Goal: Information Seeking & Learning: Learn about a topic

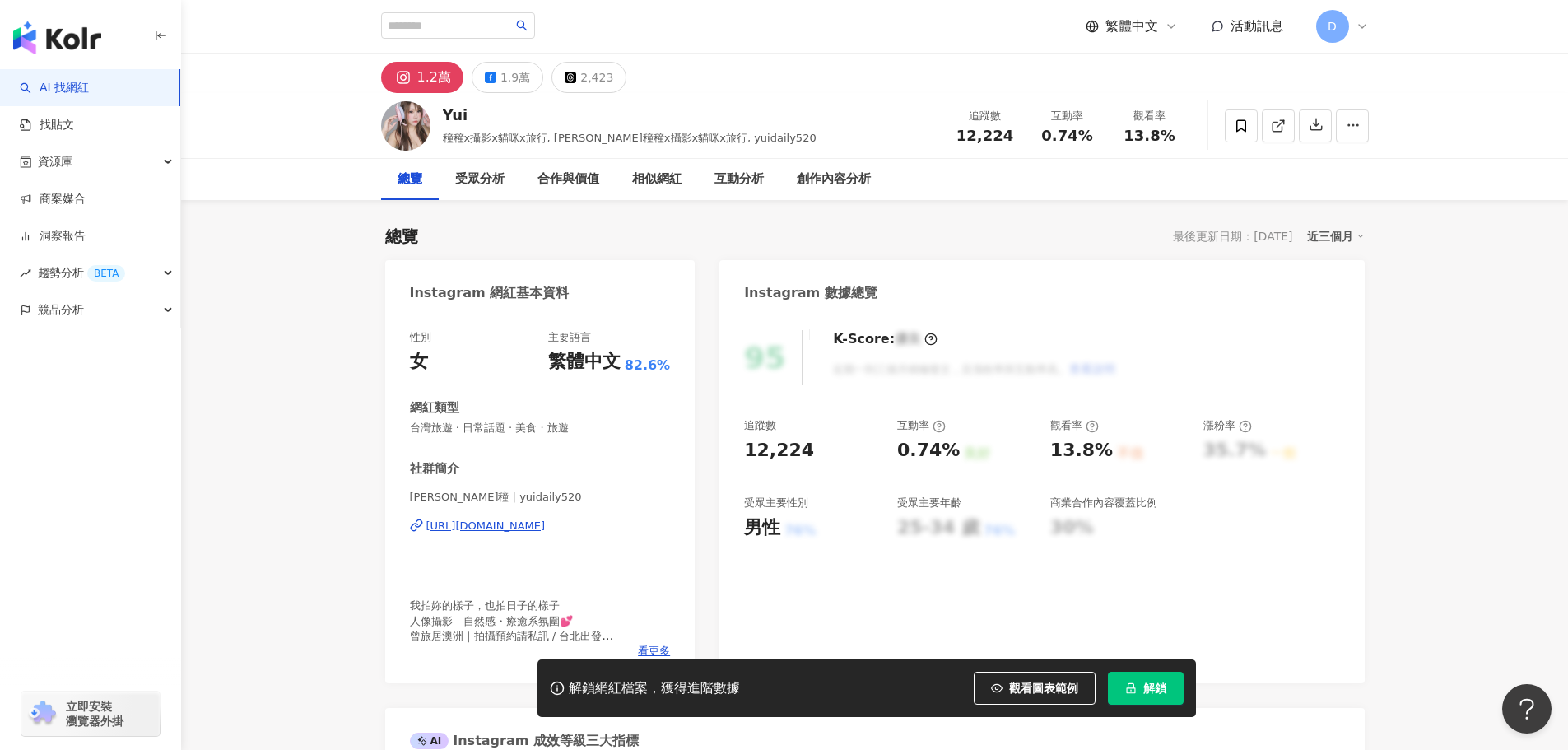
click at [539, 528] on div "https://www.instagram.com/yuidaily520/" at bounding box center [486, 525] width 119 height 15
click at [516, 527] on div "https://www.instagram.com/yuidaily520/" at bounding box center [486, 525] width 119 height 15
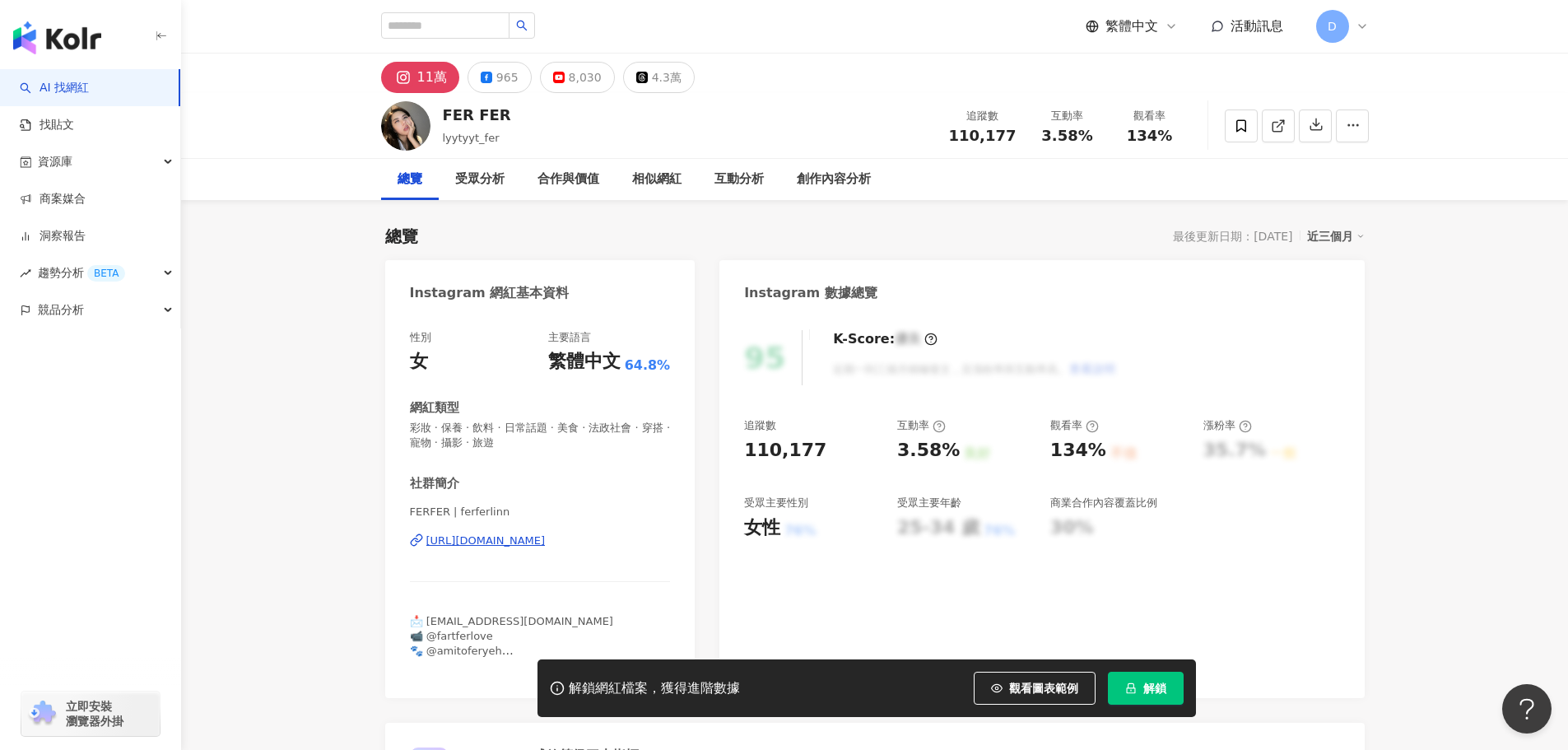
click at [517, 539] on div "https://www.instagram.com/ferferlinn/" at bounding box center [486, 540] width 119 height 15
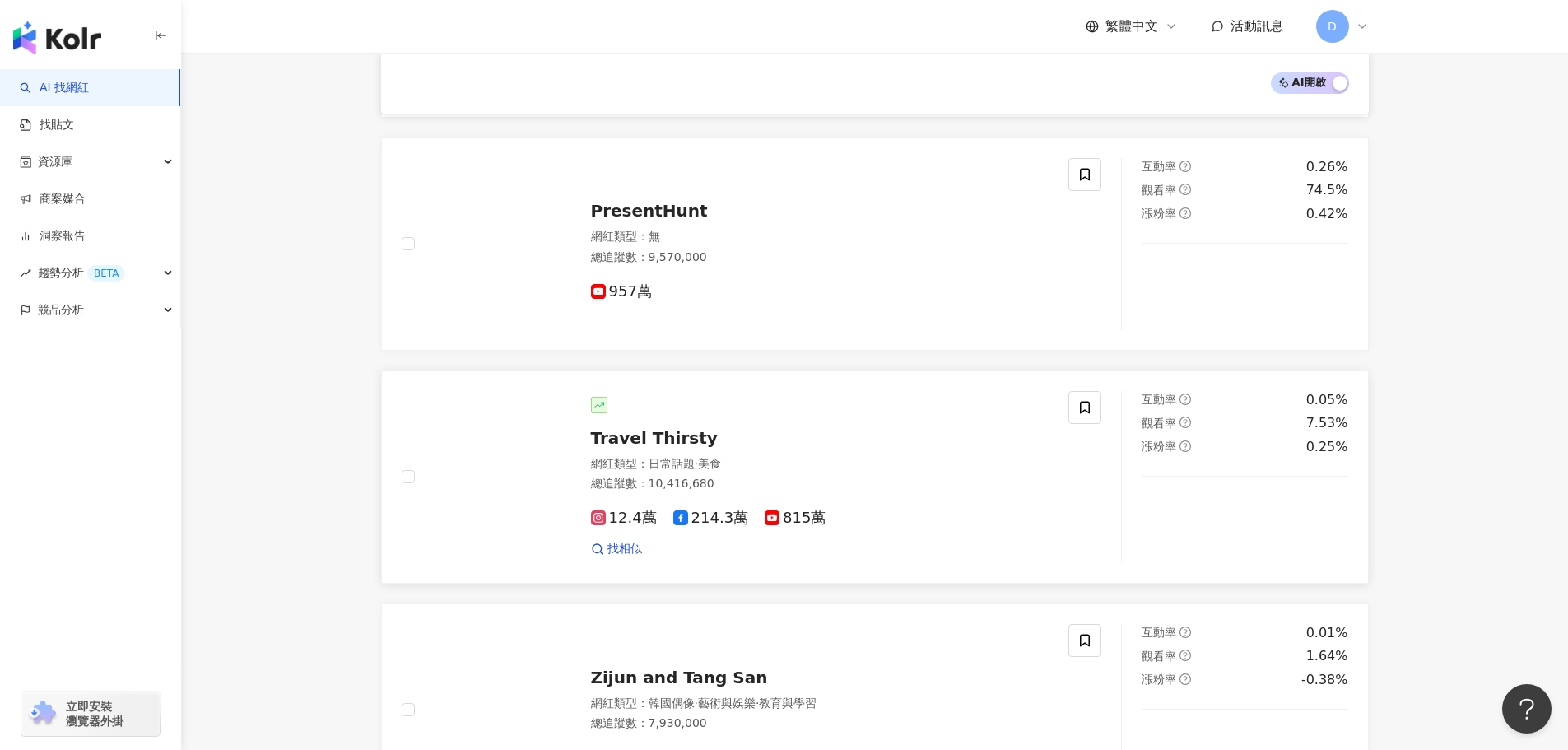
scroll to position [1229, 0]
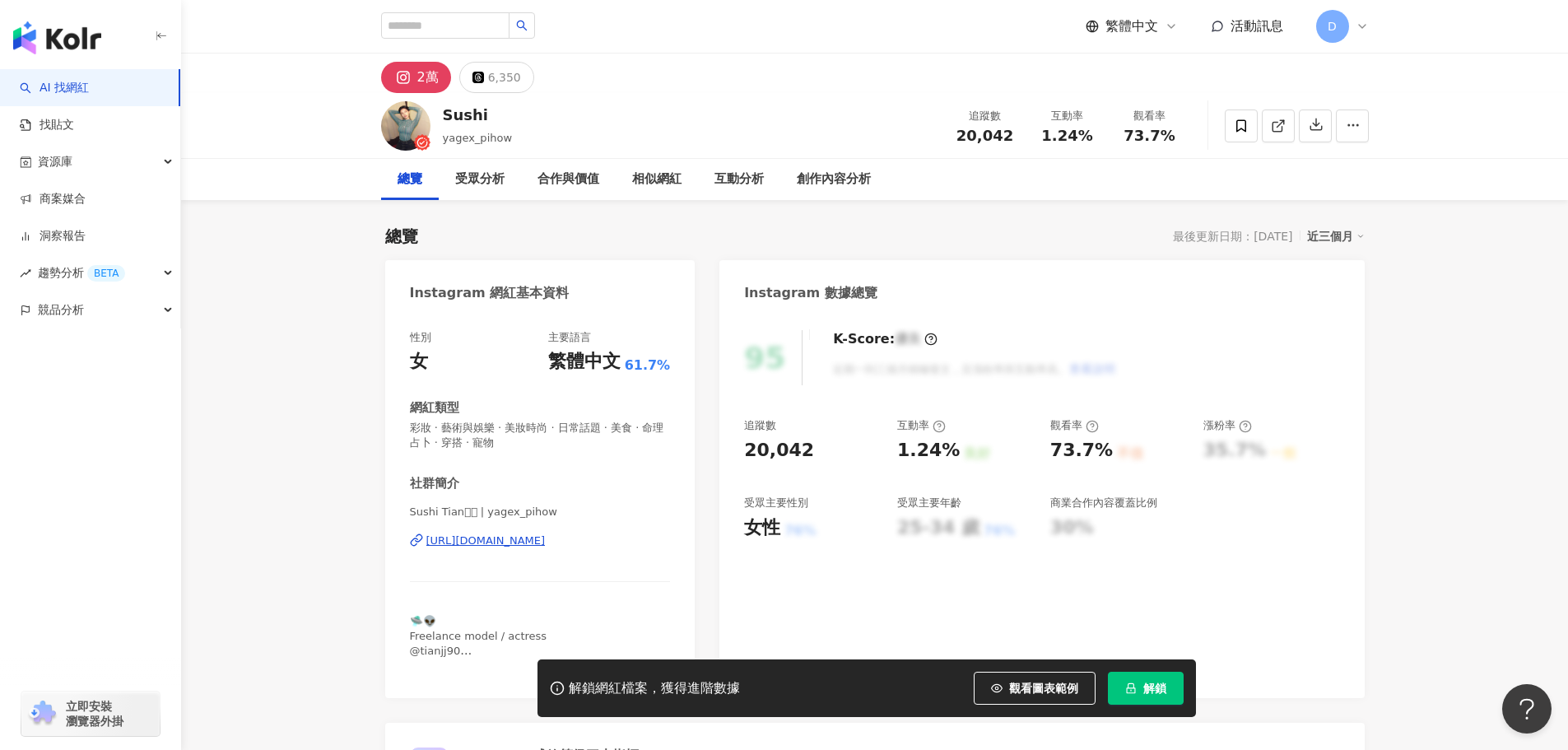
click at [528, 536] on div "https://www.instagram.com/yagex_pihow/" at bounding box center [486, 540] width 119 height 15
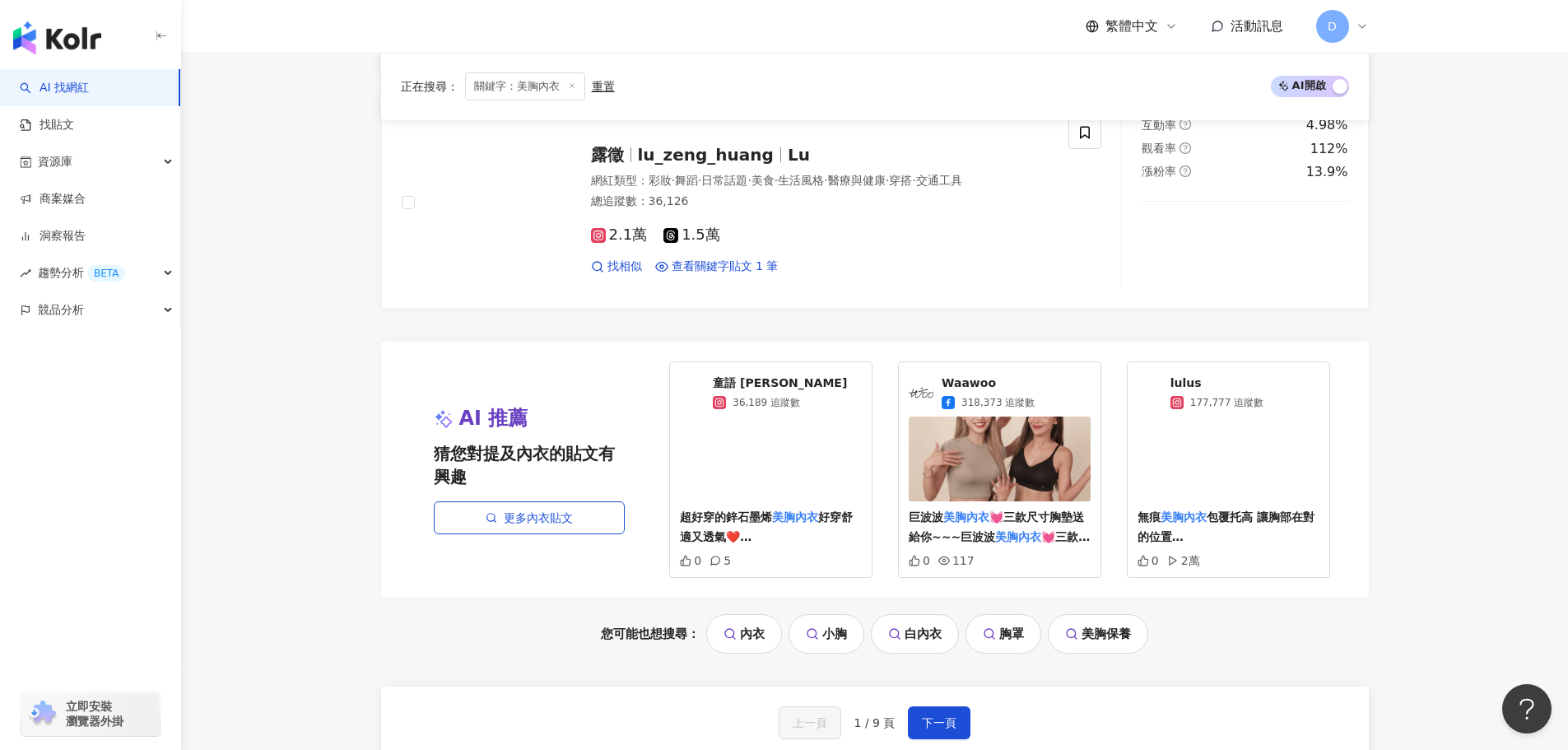
scroll to position [3448, 0]
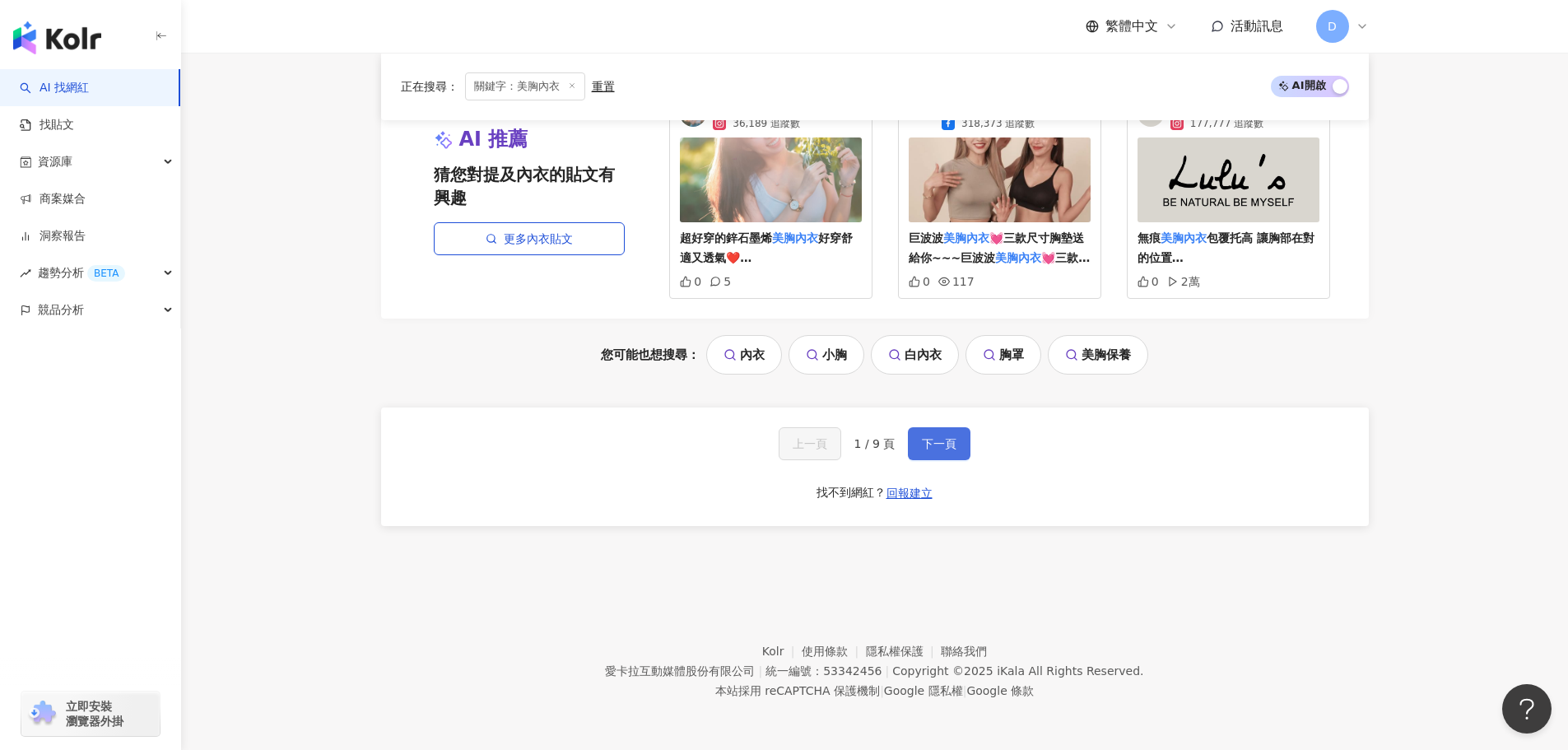
click at [917, 445] on button "下一頁" at bounding box center [939, 443] width 63 height 33
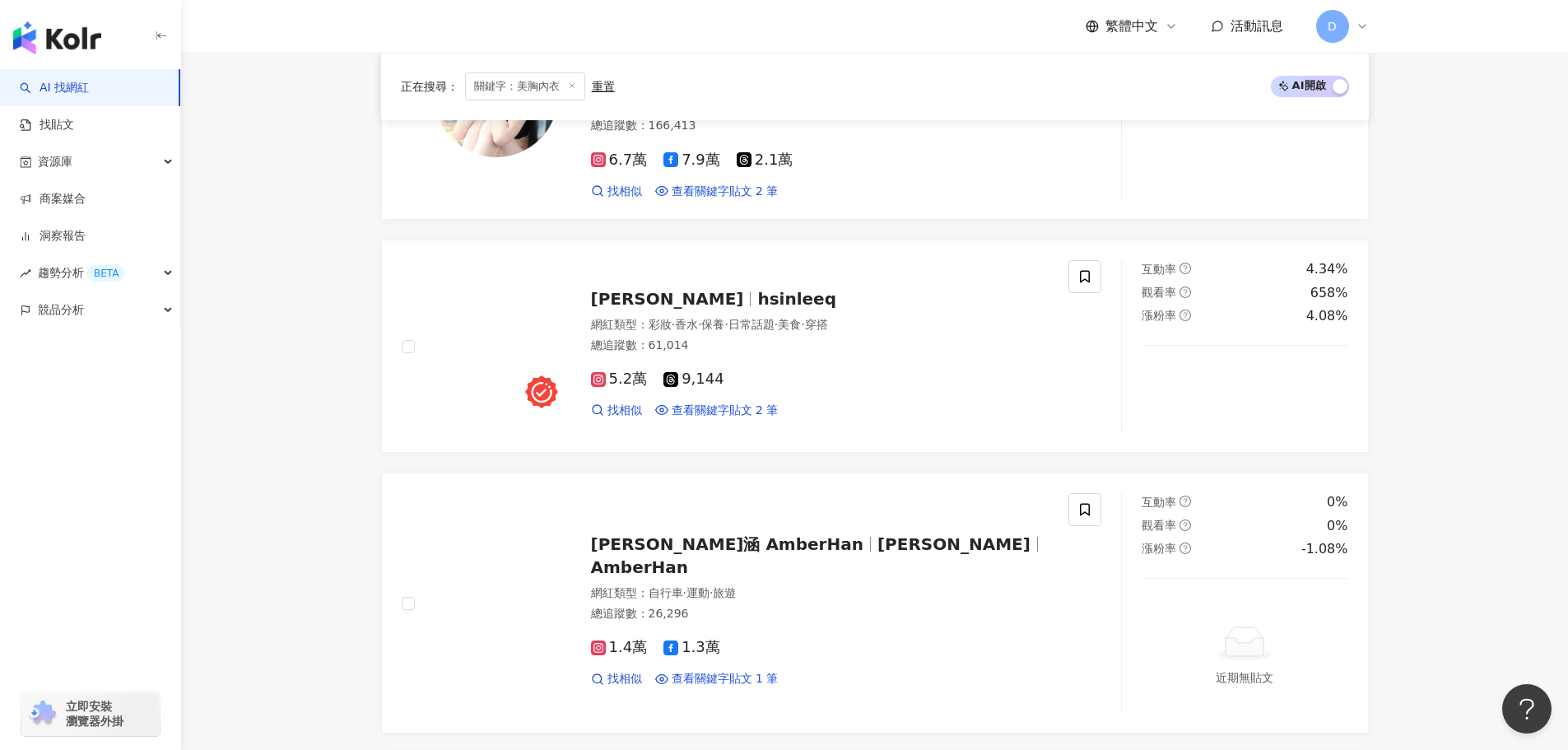
scroll to position [3496, 0]
